Goal: Transaction & Acquisition: Purchase product/service

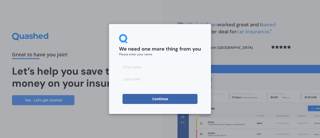
click at [164, 63] on input at bounding box center [160, 67] width 82 height 10
type input "george"
click at [122, 79] on input at bounding box center [160, 79] width 82 height 10
type input "brown"
click at [139, 100] on button "Continue" at bounding box center [160, 99] width 75 height 10
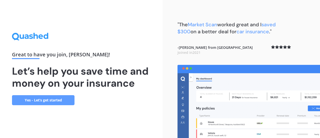
click at [65, 103] on link "Yes - Let’s get started" at bounding box center [43, 100] width 63 height 10
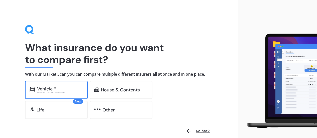
click at [63, 88] on div "Vehicle *" at bounding box center [60, 88] width 46 height 5
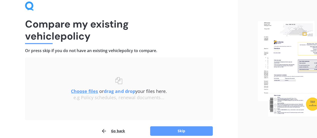
scroll to position [46, 0]
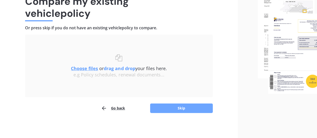
click at [182, 106] on button "Skip" at bounding box center [181, 108] width 63 height 10
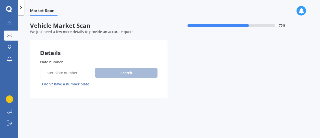
click at [68, 83] on button "I don’t have a number plate" at bounding box center [65, 84] width 51 height 8
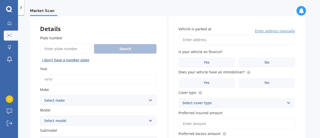
scroll to position [31, 0]
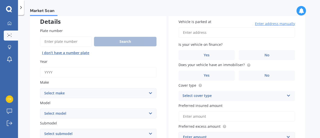
click at [78, 69] on input "Year" at bounding box center [98, 72] width 117 height 11
click at [83, 96] on select "Select make" at bounding box center [98, 93] width 117 height 10
click at [94, 76] on input "2011" at bounding box center [98, 72] width 117 height 11
type input "2013"
click at [97, 100] on label "Model" at bounding box center [97, 102] width 115 height 5
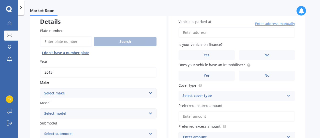
click at [97, 108] on select "Select model" at bounding box center [98, 113] width 117 height 10
click at [104, 95] on select "Select make AC ALFA ROMEO ASTON MARTIN AUDI AUSTIN BEDFORD Bentley BMW BYD CADI…" at bounding box center [98, 93] width 117 height 10
select select "BMW"
click at [40, 88] on select "Select make AC ALFA ROMEO ASTON MARTIN AUDI AUSTIN BEDFORD Bentley BMW BYD CADI…" at bounding box center [98, 93] width 117 height 10
click at [71, 110] on select "Select model 116 116I 118 118D 120 130 218D 220I 225 250 316 318 320 320 i 323 …" at bounding box center [98, 113] width 117 height 10
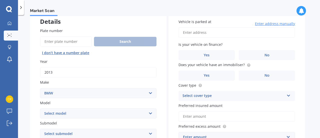
select select "116I"
click at [40, 108] on select "Select model 116 116I 118 118D 120 130 218D 220I 225 250 316 318 320 320 i 323 …" at bounding box center [98, 113] width 117 height 10
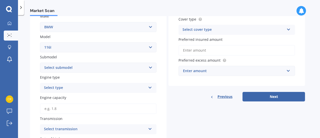
scroll to position [100, 0]
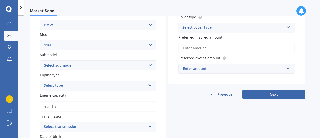
click at [96, 68] on select "Select submodel Hatchback Turbo" at bounding box center [98, 65] width 117 height 10
select select "HATCHBACK TURBO"
click at [40, 61] on select "Select submodel Hatchback Turbo" at bounding box center [98, 65] width 117 height 10
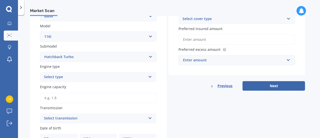
click at [83, 80] on div "Select type" at bounding box center [95, 77] width 102 height 6
click at [70, 88] on div "Petrol" at bounding box center [98, 86] width 116 height 9
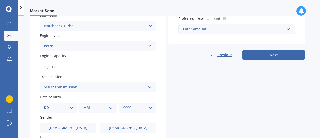
click at [56, 69] on input "Engine capacity" at bounding box center [98, 67] width 117 height 11
type input "1.6"
click at [72, 89] on div "Select transmission" at bounding box center [95, 87] width 102 height 6
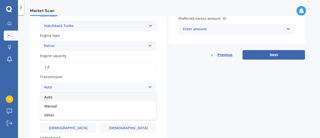
click at [86, 95] on div "Auto" at bounding box center [98, 97] width 116 height 9
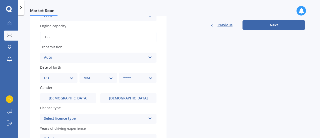
scroll to position [169, 0]
click at [55, 78] on select "DD 01 02 03 04 05 06 07 08 09 10 11 12 13 14 15 16 17 18 19 20 21 22 23 24 25 2…" at bounding box center [59, 78] width 30 height 6
select select "02"
click at [48, 76] on select "DD 01 02 03 04 05 06 07 08 09 10 11 12 13 14 15 16 17 18 19 20 21 22 23 24 25 2…" at bounding box center [59, 78] width 30 height 6
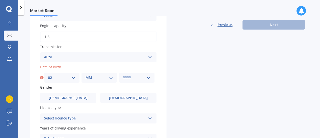
click at [92, 77] on select "MM 01 02 03 04 05 06 07 08 09 10 11 12" at bounding box center [100, 78] width 28 height 6
select select "04"
click at [86, 76] on select "MM 01 02 03 04 05 06 07 08 09 10 11 12" at bounding box center [100, 78] width 28 height 6
click at [124, 76] on select "YYYY 2025 2024 2023 2022 2021 2020 2019 2018 2017 2016 2015 2014 2013 2012 2011…" at bounding box center [137, 78] width 28 height 6
select select "2007"
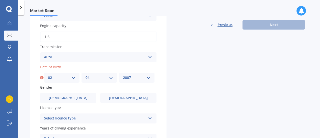
click at [123, 76] on select "YYYY 2025 2024 2023 2022 2021 2020 2019 2018 2017 2016 2015 2014 2013 2012 2011…" at bounding box center [137, 78] width 28 height 6
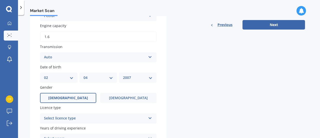
click at [81, 101] on label "[DEMOGRAPHIC_DATA]" at bounding box center [68, 98] width 56 height 10
click at [0, 0] on input "[DEMOGRAPHIC_DATA]" at bounding box center [0, 0] width 0 height 0
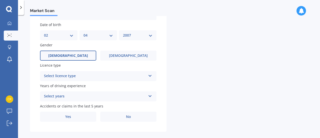
scroll to position [212, 0]
click at [105, 78] on div "Select licence type" at bounding box center [95, 76] width 102 height 6
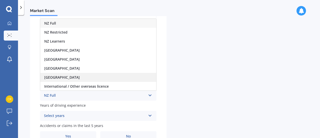
scroll to position [190, 0]
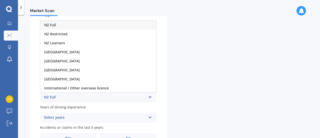
click at [72, 27] on div "NZ Full" at bounding box center [98, 25] width 116 height 9
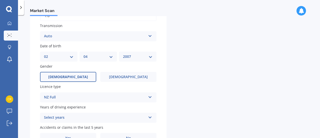
scroll to position [219, 0]
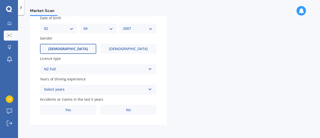
click at [94, 92] on div "Select years" at bounding box center [95, 90] width 102 height 6
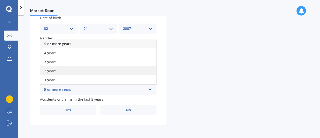
click at [64, 71] on div "2 years" at bounding box center [98, 70] width 116 height 9
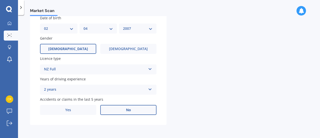
click at [114, 110] on label "No" at bounding box center [128, 110] width 56 height 10
click at [0, 0] on input "No" at bounding box center [0, 0] width 0 height 0
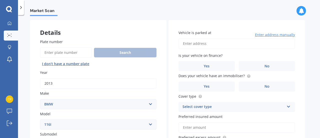
scroll to position [0, 0]
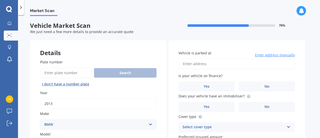
click at [214, 64] on input "Vehicle is parked at" at bounding box center [237, 64] width 117 height 11
type input "[STREET_ADDRESS][PERSON_NAME]"
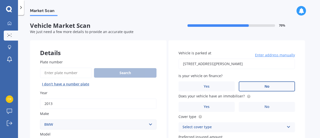
click at [272, 86] on label "No" at bounding box center [267, 86] width 56 height 10
click at [0, 0] on input "No" at bounding box center [0, 0] width 0 height 0
click at [229, 103] on label "Yes" at bounding box center [207, 107] width 56 height 10
click at [0, 0] on input "Yes" at bounding box center [0, 0] width 0 height 0
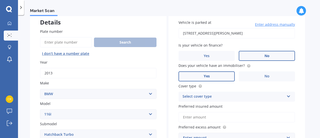
scroll to position [33, 0]
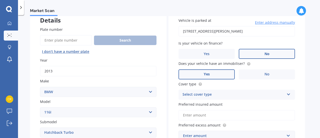
click at [212, 95] on div "Select cover type" at bounding box center [234, 95] width 102 height 6
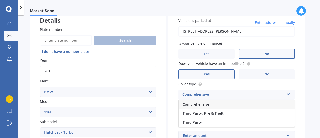
click at [227, 105] on div "Comprehensive" at bounding box center [237, 104] width 116 height 9
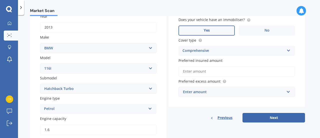
scroll to position [69, 0]
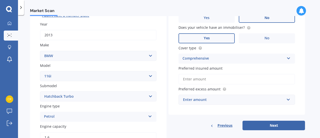
click at [217, 80] on input "Preferred insured amount" at bounding box center [237, 79] width 117 height 11
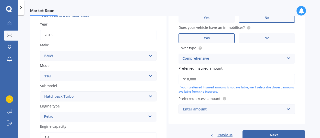
scroll to position [110, 0]
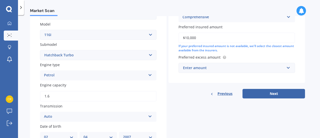
type input "$10,000"
click at [265, 67] on div "Enter amount" at bounding box center [234, 68] width 102 height 6
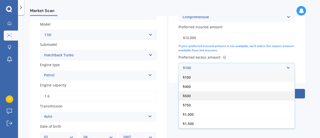
click at [198, 96] on div "$500" at bounding box center [237, 95] width 116 height 9
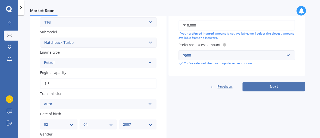
click at [278, 87] on button "Next" at bounding box center [274, 87] width 63 height 10
select select "02"
select select "04"
select select "2007"
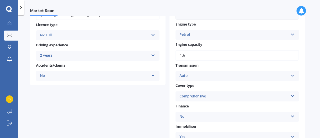
scroll to position [223, 0]
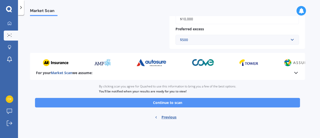
click at [187, 104] on button "Continue to scan" at bounding box center [167, 103] width 265 height 10
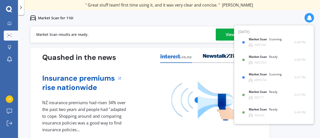
click at [146, 75] on div "Insurance premiums rise nationwide" at bounding box center [150, 83] width 216 height 19
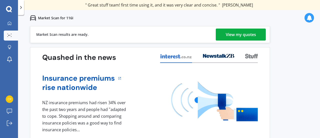
click at [239, 34] on div "View my quotes" at bounding box center [241, 35] width 30 height 12
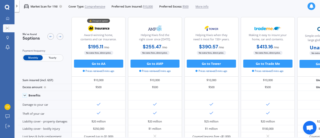
click at [207, 8] on span "More info" at bounding box center [202, 7] width 13 height 4
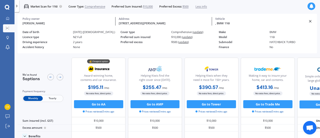
click at [207, 8] on span "Less info" at bounding box center [202, 7] width 12 height 4
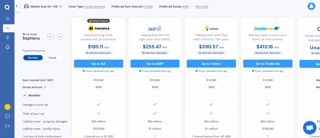
click at [51, 58] on span "Yearly" at bounding box center [53, 57] width 20 height 5
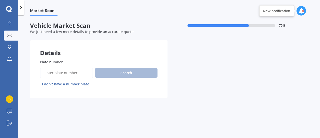
click at [63, 75] on input "Plate number" at bounding box center [66, 73] width 53 height 11
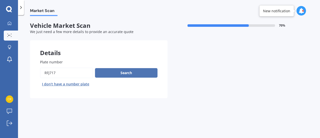
type input "rfj717"
click at [112, 71] on button "Search" at bounding box center [126, 73] width 63 height 10
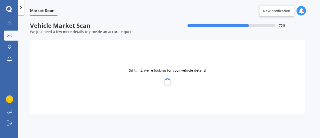
select select "HYUNDAI"
select select "VELOSTER"
select select "02"
select select "04"
select select "2007"
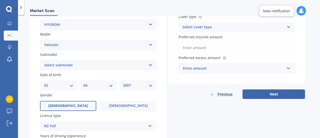
scroll to position [103, 0]
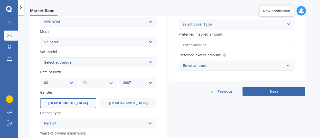
click at [92, 64] on select "Select submodel 1.6 1.6 Elite Hatchback Turbo Petrol" at bounding box center [98, 62] width 117 height 10
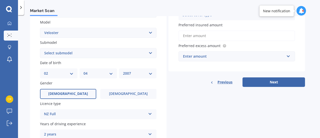
scroll to position [112, 0]
click at [90, 53] on select "Select submodel 1.6 1.6 Elite Hatchback Turbo Petrol" at bounding box center [98, 53] width 117 height 10
select select "1.6 ELITE"
click at [40, 48] on select "Select submodel 1.6 1.6 Elite Hatchback Turbo Petrol" at bounding box center [98, 53] width 117 height 10
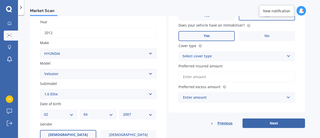
scroll to position [71, 0]
click at [196, 58] on div "Select cover type" at bounding box center [234, 56] width 102 height 6
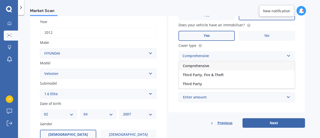
click at [197, 67] on span "Comprehensive" at bounding box center [196, 65] width 27 height 5
click at [199, 75] on input "Preferred insured amount" at bounding box center [237, 76] width 117 height 11
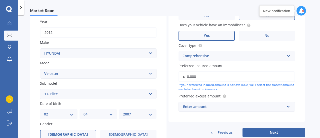
type input "$10,000"
click at [223, 106] on div "Enter amount" at bounding box center [234, 107] width 102 height 6
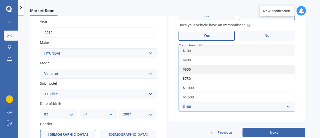
click at [194, 69] on div "$500" at bounding box center [237, 69] width 116 height 9
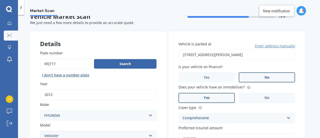
scroll to position [0, 0]
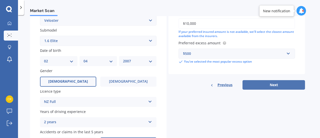
click at [273, 84] on button "Next" at bounding box center [274, 85] width 63 height 10
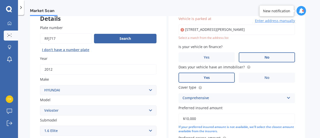
scroll to position [34, 0]
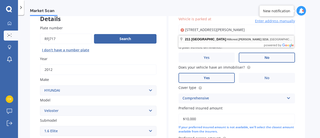
type input "[STREET_ADDRESS][PERSON_NAME]"
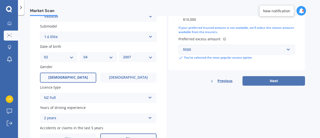
click at [260, 77] on button "Next" at bounding box center [274, 81] width 63 height 10
select select "02"
select select "04"
select select "2007"
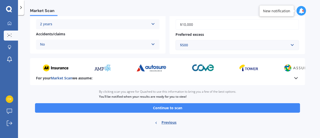
scroll to position [116, 0]
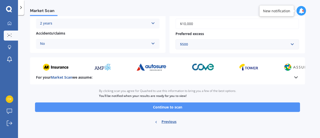
click at [179, 105] on button "Continue to scan" at bounding box center [167, 107] width 265 height 10
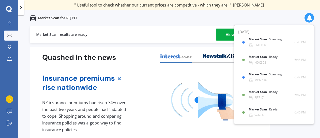
click at [227, 37] on div "View my quotes" at bounding box center [241, 35] width 30 height 12
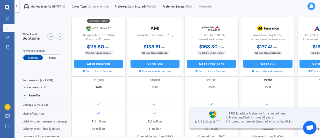
click at [212, 6] on span "More info" at bounding box center [205, 7] width 13 height 4
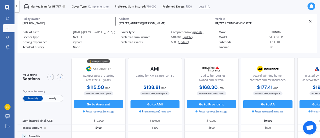
click at [211, 6] on span "Less info" at bounding box center [205, 7] width 12 height 4
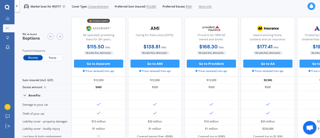
click at [55, 56] on span "Yearly" at bounding box center [53, 57] width 20 height 5
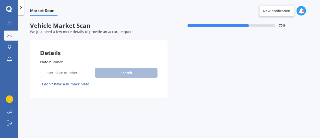
click at [78, 66] on div "Plate number Search I don’t have a number plate" at bounding box center [99, 73] width 118 height 29
click at [68, 75] on input "Plate number" at bounding box center [66, 73] width 53 height 11
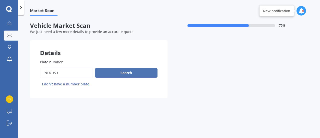
type input "ndc353"
click at [112, 72] on button "Search" at bounding box center [126, 73] width 63 height 10
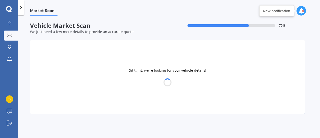
select select "AUDI"
select select "TT"
select select "02"
select select "04"
select select "2007"
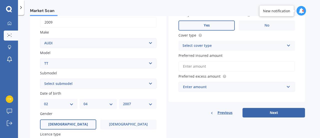
scroll to position [82, 0]
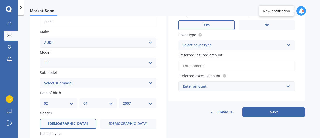
click at [93, 79] on select "Select submodel 1.8 T 2.0 Sport 2.0 T 3.2 Quattro 3.5 Quattro RS" at bounding box center [98, 83] width 117 height 10
click at [69, 85] on select "Select submodel 1.8 T 2.0 Sport 2.0 T 3.2 Quattro 3.5 Quattro RS" at bounding box center [98, 83] width 117 height 10
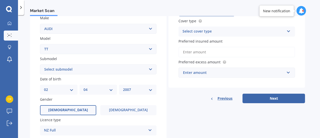
click at [141, 73] on select "Select submodel 1.8 T 2.0 Sport 2.0 T 3.2 Quattro 3.5 Quattro RS" at bounding box center [98, 69] width 117 height 10
select select "2.0 SPORT"
click at [40, 65] on select "Select submodel 1.8 T 2.0 Sport 2.0 T 3.2 Quattro 3.5 Quattro RS" at bounding box center [98, 69] width 117 height 10
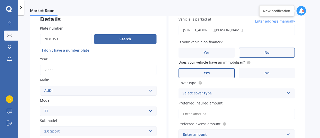
scroll to position [33, 0]
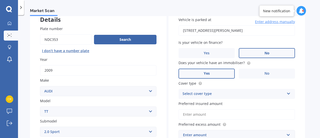
click at [222, 33] on input "[STREET_ADDRESS][PERSON_NAME]" at bounding box center [237, 30] width 117 height 11
type input "[STREET_ADDRESS][PERSON_NAME]"
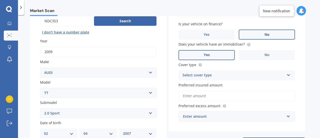
scroll to position [52, 0]
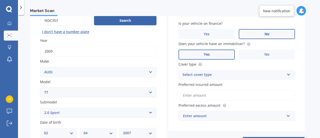
click at [223, 80] on div "Vehicle is parked at 211 Hillcrest Road, Hillcrest, Hamilton 3216 Enter address…" at bounding box center [237, 59] width 137 height 143
click at [250, 57] on label "No" at bounding box center [267, 55] width 56 height 10
click at [0, 0] on input "No" at bounding box center [0, 0] width 0 height 0
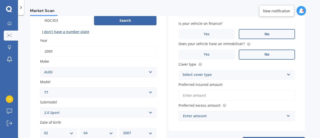
click at [219, 75] on div "Select cover type" at bounding box center [234, 75] width 102 height 6
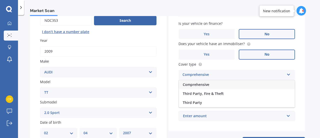
click at [205, 85] on span "Comprehensive" at bounding box center [196, 84] width 27 height 5
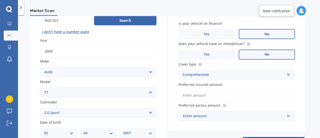
click at [206, 99] on input "Preferred insured amount" at bounding box center [237, 95] width 117 height 11
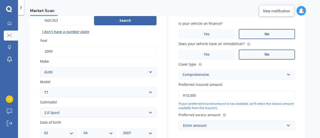
scroll to position [102, 0]
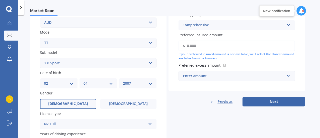
type input "$10,000"
click at [217, 74] on div "Enter amount" at bounding box center [234, 76] width 102 height 6
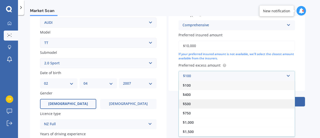
click at [192, 107] on div "$500" at bounding box center [237, 103] width 116 height 9
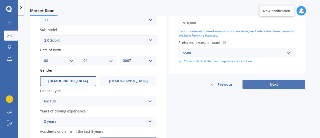
click at [265, 85] on button "Next" at bounding box center [274, 85] width 63 height 10
select select "02"
select select "04"
select select "2007"
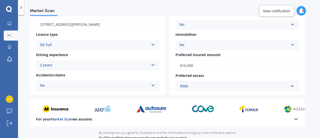
scroll to position [121, 0]
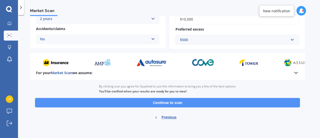
click at [216, 100] on button "Continue to scan" at bounding box center [167, 103] width 265 height 10
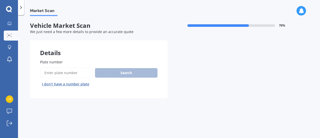
click at [88, 72] on input "Plate number" at bounding box center [66, 73] width 53 height 11
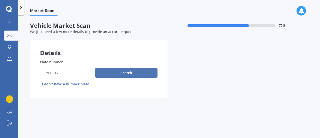
type input "pmt106"
click at [124, 73] on button "Search" at bounding box center [126, 73] width 63 height 10
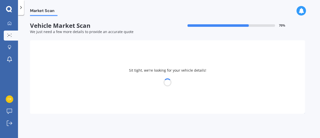
select select "TOYOTA"
select select "AURIS"
select select "02"
select select "04"
select select "2007"
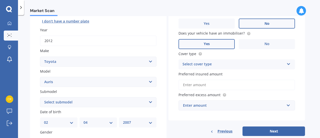
scroll to position [74, 0]
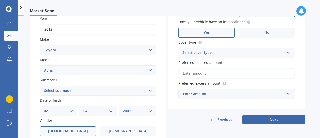
click at [88, 87] on select "Select submodel (All)" at bounding box center [98, 91] width 117 height 10
select select "(ALL)"
click at [40, 86] on select "Select submodel (All)" at bounding box center [98, 91] width 117 height 10
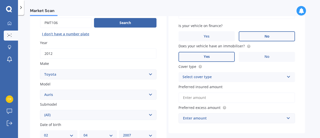
scroll to position [50, 0]
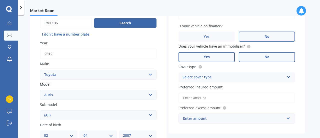
click at [267, 56] on span "No" at bounding box center [267, 57] width 5 height 4
click at [0, 0] on input "No" at bounding box center [0, 0] width 0 height 0
click at [226, 77] on div "Select cover type" at bounding box center [234, 77] width 102 height 6
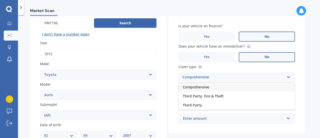
click at [205, 90] on div "Comprehensive" at bounding box center [237, 87] width 116 height 9
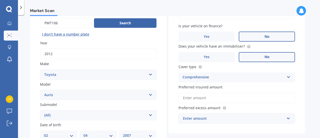
click at [207, 98] on input "Preferred insured amount" at bounding box center [237, 98] width 117 height 11
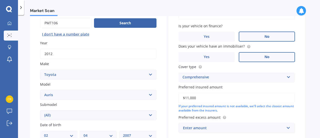
scroll to position [90, 0]
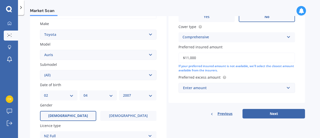
type input "$11,000"
click at [242, 86] on div "Enter amount" at bounding box center [234, 88] width 102 height 6
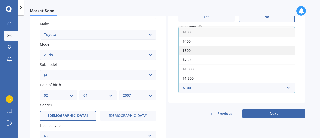
click at [195, 49] on div "$500" at bounding box center [237, 50] width 116 height 9
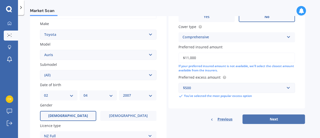
click at [269, 121] on button "Next" at bounding box center [274, 119] width 63 height 10
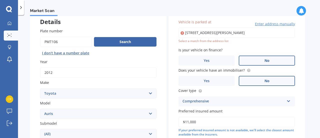
scroll to position [31, 0]
type input "211 Hillcrest Road, Hillcrest, Hamilton 3216"
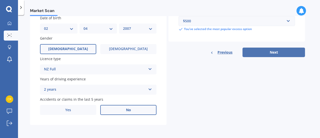
click at [262, 56] on button "Next" at bounding box center [274, 53] width 63 height 10
select select "02"
select select "04"
select select "2007"
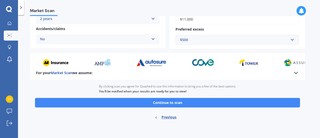
scroll to position [121, 0]
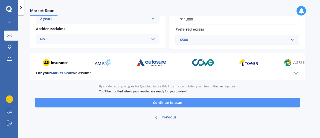
click at [196, 102] on button "Continue to scan" at bounding box center [167, 103] width 265 height 10
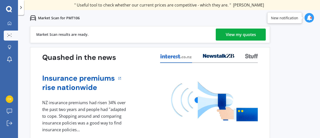
click at [223, 36] on link "View my quotes" at bounding box center [241, 35] width 50 height 12
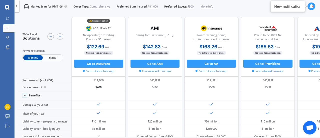
click at [50, 61] on div "Monthly Yearly" at bounding box center [43, 57] width 41 height 7
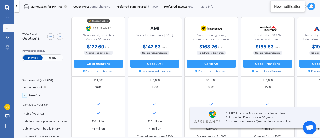
click at [54, 58] on span "Yearly" at bounding box center [53, 57] width 20 height 5
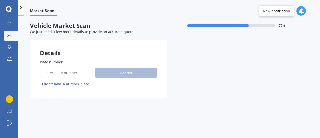
click at [72, 71] on input "Plate number" at bounding box center [66, 73] width 53 height 11
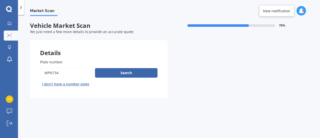
type input "mpn734"
click at [129, 73] on button "Search" at bounding box center [126, 73] width 63 height 10
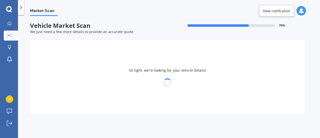
select select "SUBARU"
select select "IMPREZA"
select select "02"
select select "04"
select select "2007"
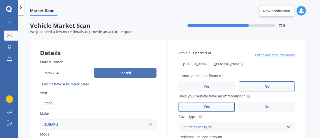
scroll to position [39, 0]
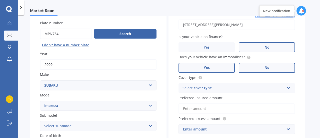
click at [263, 70] on label "No" at bounding box center [267, 68] width 56 height 10
click at [0, 0] on input "No" at bounding box center [0, 0] width 0 height 0
click at [237, 87] on div "Select cover type" at bounding box center [234, 88] width 102 height 6
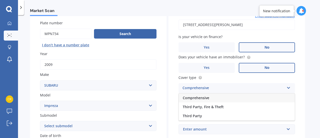
click at [212, 100] on div "Comprehensive" at bounding box center [237, 97] width 116 height 9
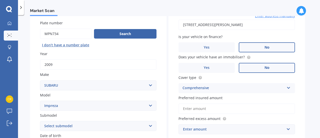
click at [230, 28] on input "211 Hillcrest Road, Hillcrest, Hamilton 3216" at bounding box center [237, 25] width 117 height 11
type input "211 Hillcrest Road, Hillcrest, Hamilton 3216"
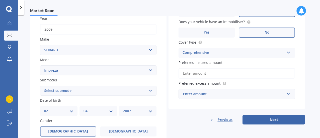
scroll to position [75, 0]
click at [217, 69] on input "Preferred insured amount" at bounding box center [237, 73] width 117 height 11
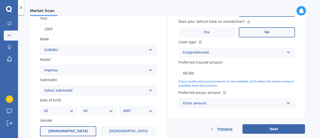
type input "$8,000"
click at [204, 104] on div "Enter amount" at bounding box center [234, 103] width 102 height 6
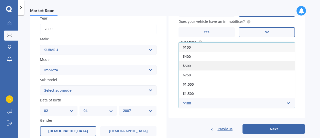
click at [213, 66] on div "$500" at bounding box center [237, 65] width 116 height 9
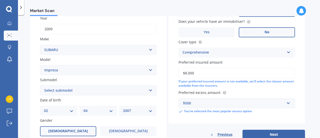
click at [68, 90] on select "Select submodel (All other turbo) 2.0i 2.0i Luxury 2.0i S Edition 2.0R 2.0R Spo…" at bounding box center [98, 90] width 117 height 10
select select "NON-TURBO"
click at [40, 86] on select "Select submodel (All other turbo) 2.0i 2.0i Luxury 2.0i S Edition 2.0R 2.0R Spo…" at bounding box center [98, 90] width 117 height 10
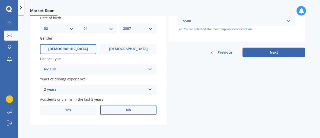
scroll to position [133, 0]
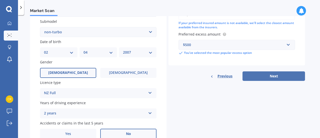
click at [257, 75] on button "Next" at bounding box center [274, 76] width 63 height 10
select select "02"
select select "04"
select select "2007"
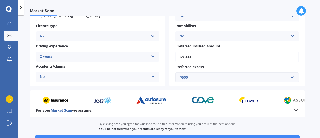
scroll to position [121, 0]
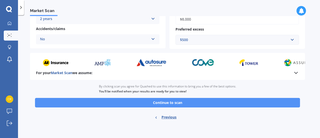
click at [185, 102] on button "Continue to scan" at bounding box center [167, 103] width 265 height 10
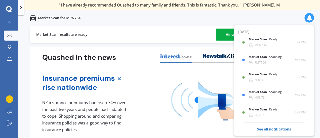
click at [228, 36] on div "View my quotes" at bounding box center [241, 35] width 30 height 12
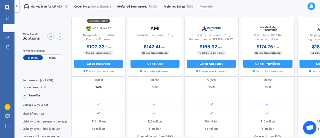
click at [51, 57] on span "Yearly" at bounding box center [53, 57] width 20 height 5
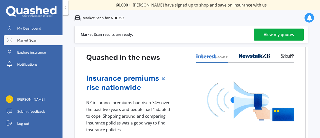
click at [271, 35] on div "View my quotes" at bounding box center [279, 35] width 30 height 12
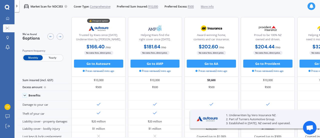
click at [53, 59] on span "Yearly" at bounding box center [53, 57] width 20 height 5
